Goal: Task Accomplishment & Management: Complete application form

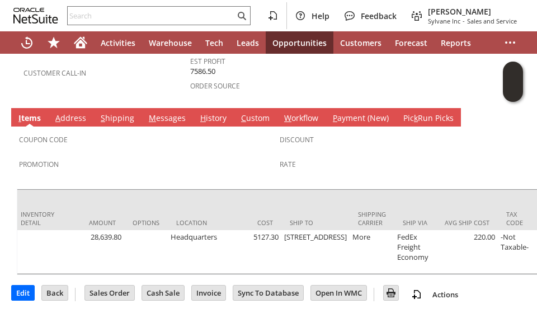
scroll to position [0, 518]
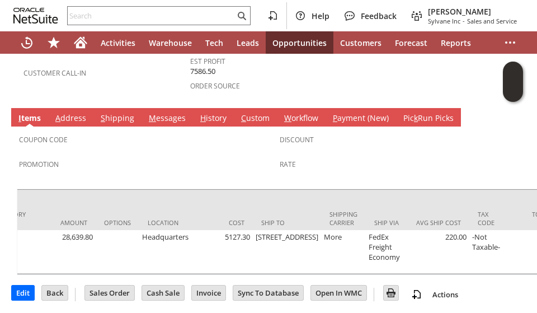
click at [144, 137] on td "Coupon Code" at bounding box center [149, 142] width 261 height 27
click at [135, 156] on span "Promotion" at bounding box center [146, 162] width 255 height 13
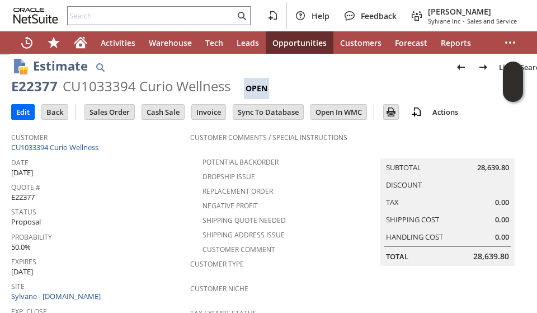
scroll to position [0, 0]
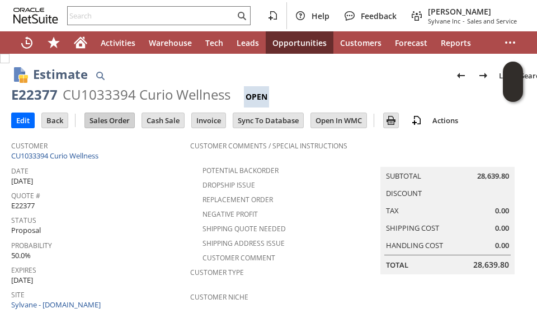
click at [99, 120] on input "Sales Order" at bounding box center [109, 120] width 49 height 15
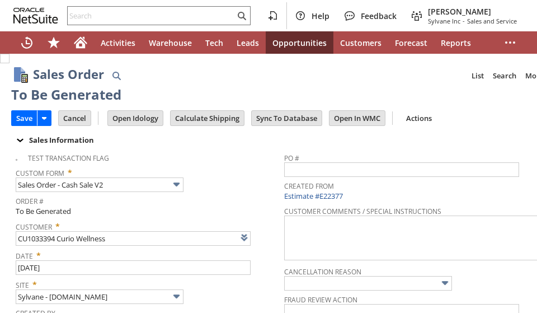
type input "qu7571"
type input "OK"
type input "Make Copy"
type input "Intelligent Recommendations¹⁰"
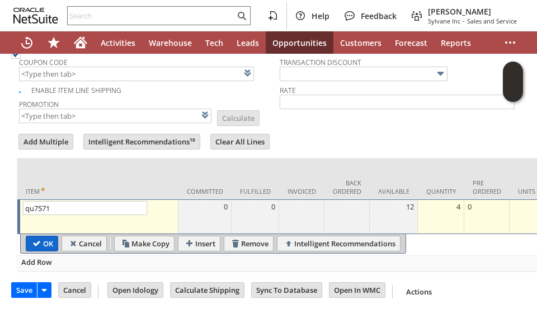
click at [51, 236] on input "OK" at bounding box center [41, 243] width 31 height 15
type input "Add"
type input "Copy Previous"
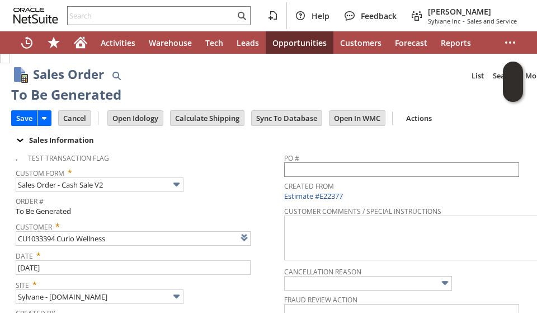
scroll to position [0, 0]
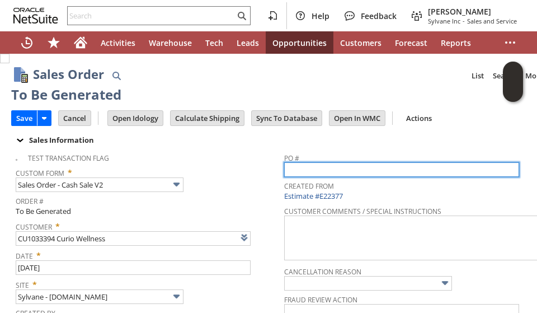
click at [316, 170] on input "text" at bounding box center [401, 169] width 235 height 15
paste input "009390"
type input "009390"
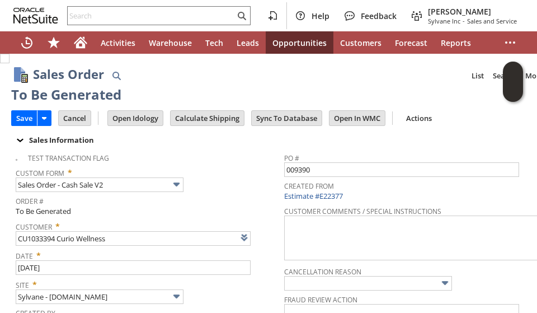
click at [258, 171] on span "Custom Form *" at bounding box center [147, 170] width 263 height 13
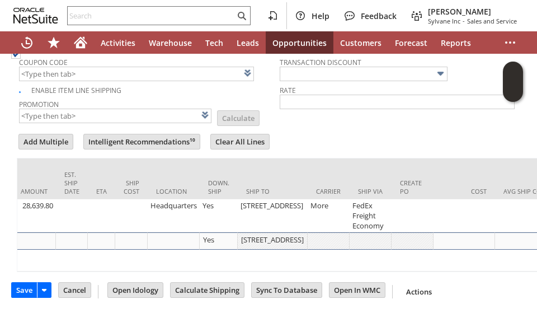
scroll to position [0, 830]
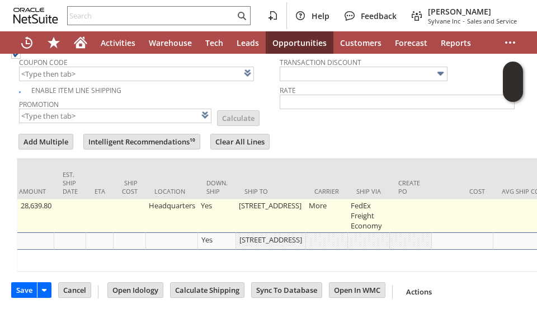
click at [249, 199] on td "[STREET_ADDRESS]" at bounding box center [271, 215] width 70 height 33
type input "[STREET_ADDRESS]"
type input "OK"
type input "Make Copy"
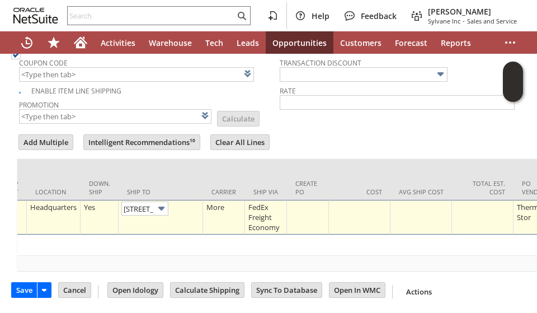
scroll to position [0, 34]
click at [196, 201] on link at bounding box center [192, 207] width 12 height 12
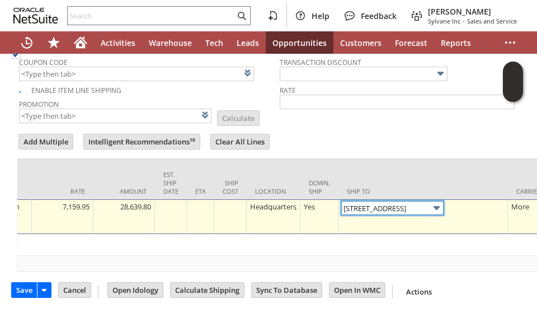
scroll to position [0, 0]
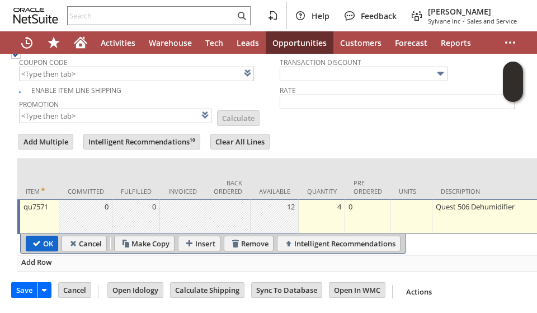
click at [39, 236] on input "OK" at bounding box center [41, 243] width 31 height 15
type input "Add"
type input "Copy Previous"
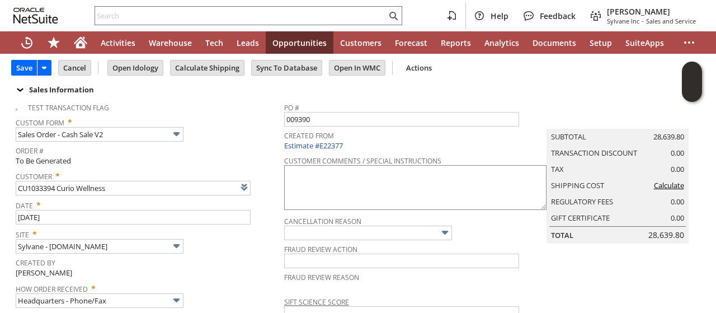
scroll to position [49, 0]
click at [202, 67] on input "Calculate Shipping" at bounding box center [207, 69] width 73 height 15
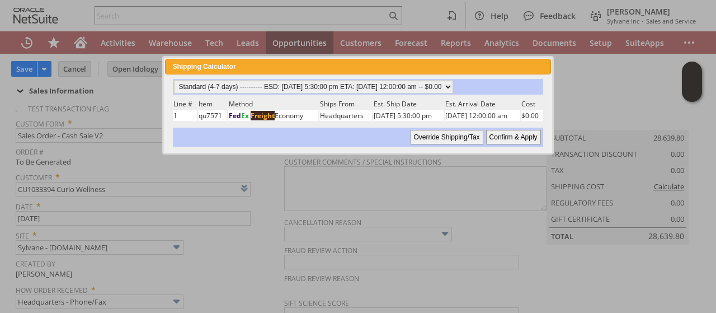
click at [506, 137] on input "Confirm & Apply" at bounding box center [513, 137] width 55 height 15
type input "Add"
type input "Copy Previous"
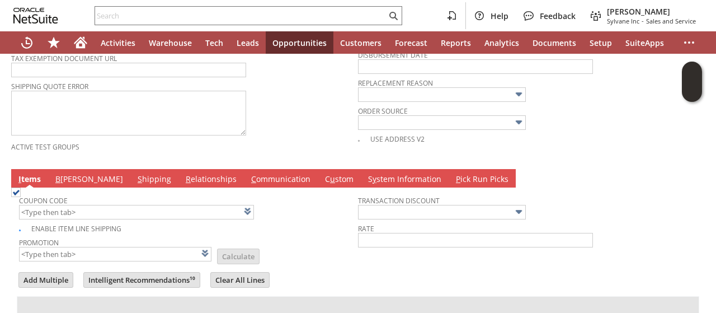
scroll to position [562, 0]
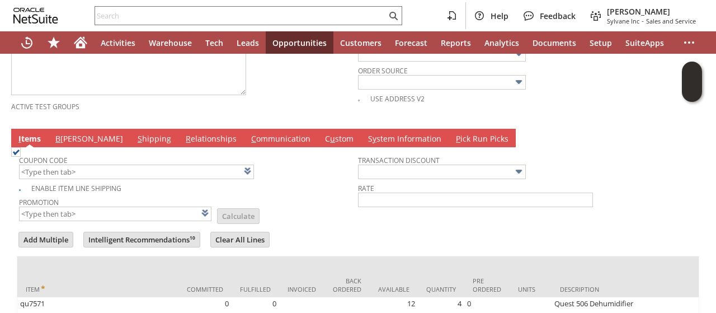
click at [62, 133] on link "B illing" at bounding box center [89, 139] width 73 height 12
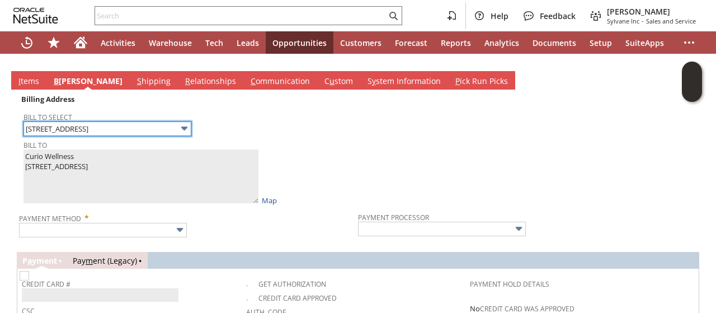
scroll to position [673, 0]
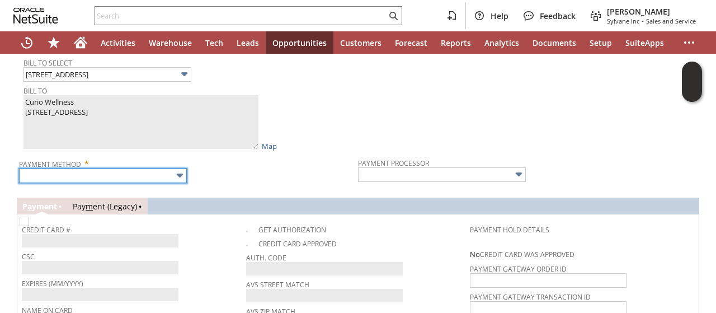
click at [98, 168] on input "text" at bounding box center [103, 175] width 168 height 15
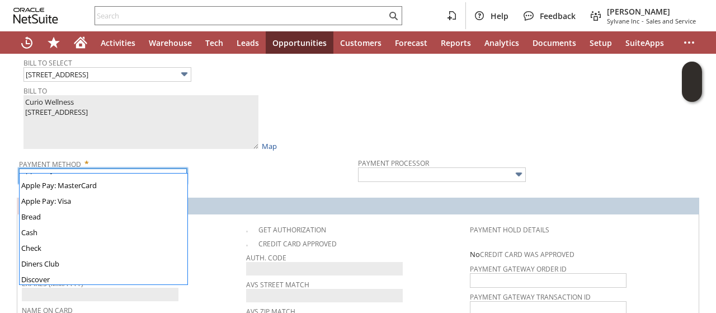
scroll to position [312, 0]
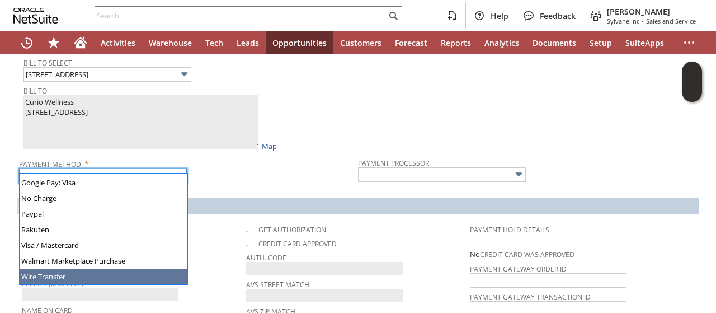
type input "Wire Transfer"
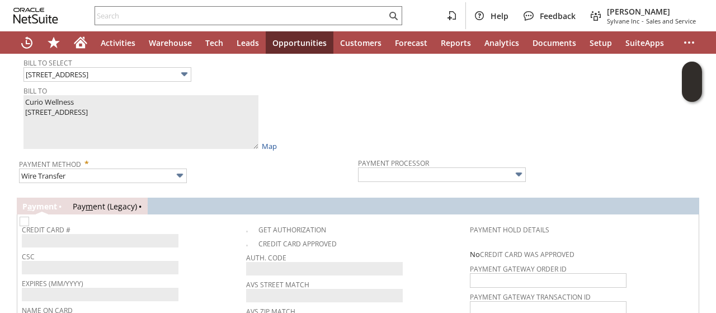
click at [279, 158] on span "Payment Method *" at bounding box center [185, 161] width 333 height 13
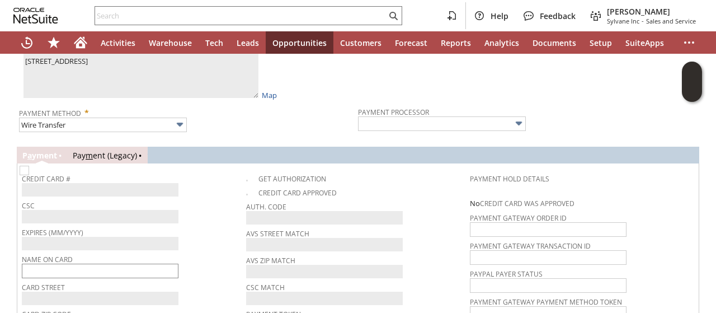
scroll to position [785, 0]
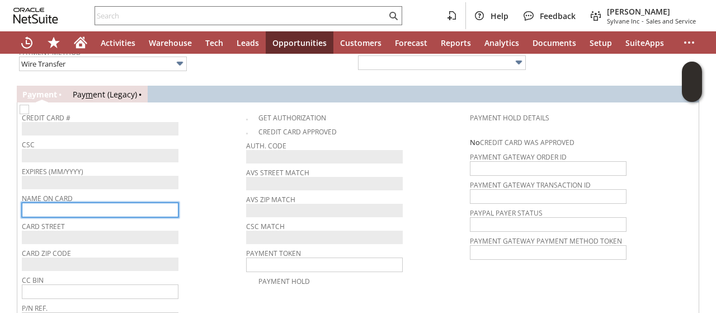
click at [118, 202] on input "text" at bounding box center [100, 209] width 157 height 15
paste input "Curio Wellness"
type input "Curio Wellness"
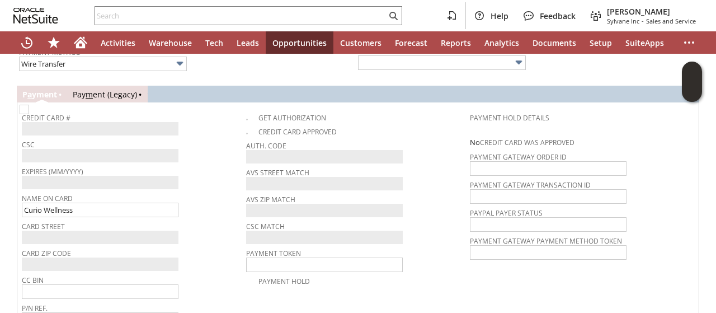
click at [213, 204] on div "Name On Card Curio Wellness" at bounding box center [131, 203] width 219 height 27
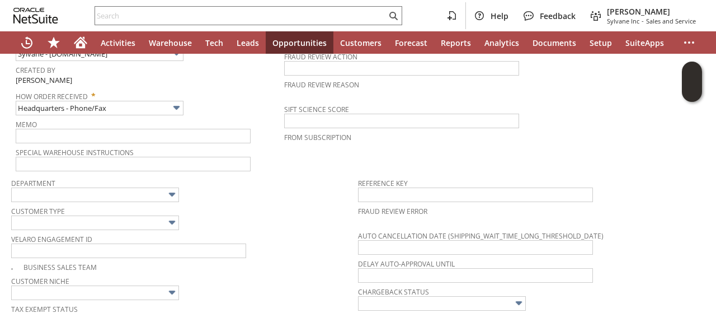
scroll to position [226, 0]
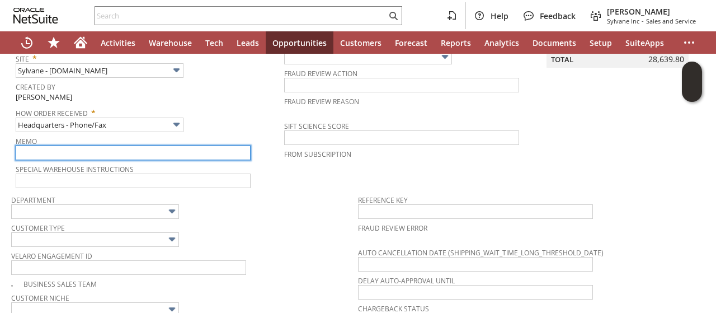
click at [55, 154] on input "text" at bounding box center [133, 152] width 235 height 15
type input "Wire transfer received and cleared per Amie 08/12"
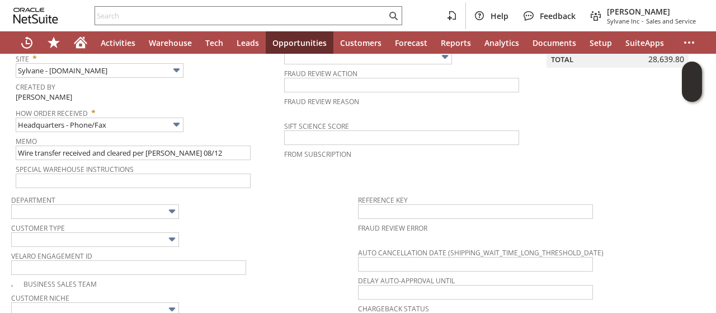
click at [291, 202] on div "Department" at bounding box center [181, 205] width 341 height 27
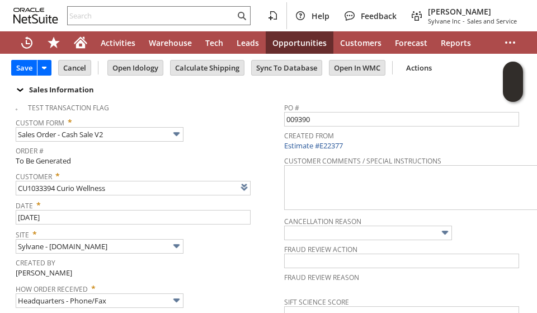
scroll to position [0, 0]
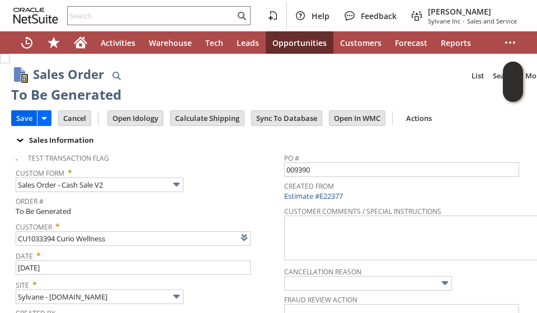
click at [23, 117] on input "Save" at bounding box center [24, 118] width 25 height 15
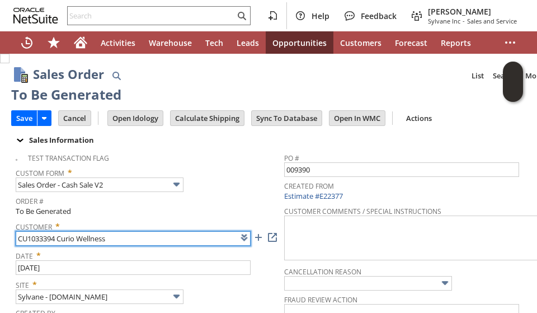
click at [44, 237] on input "CU1033394 Curio Wellness" at bounding box center [133, 238] width 235 height 15
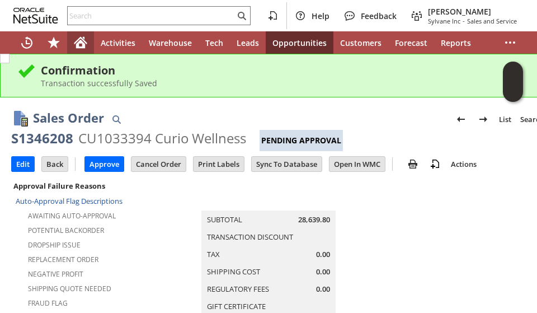
click at [77, 49] on icon "Home" at bounding box center [80, 42] width 13 height 13
